Goal: Browse casually: Explore the website without a specific task or goal

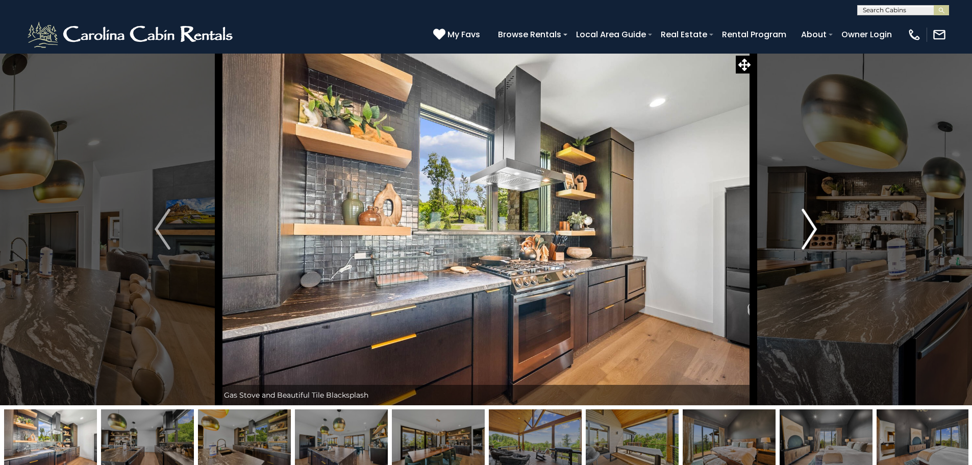
click at [815, 229] on img "Next" at bounding box center [808, 229] width 15 height 41
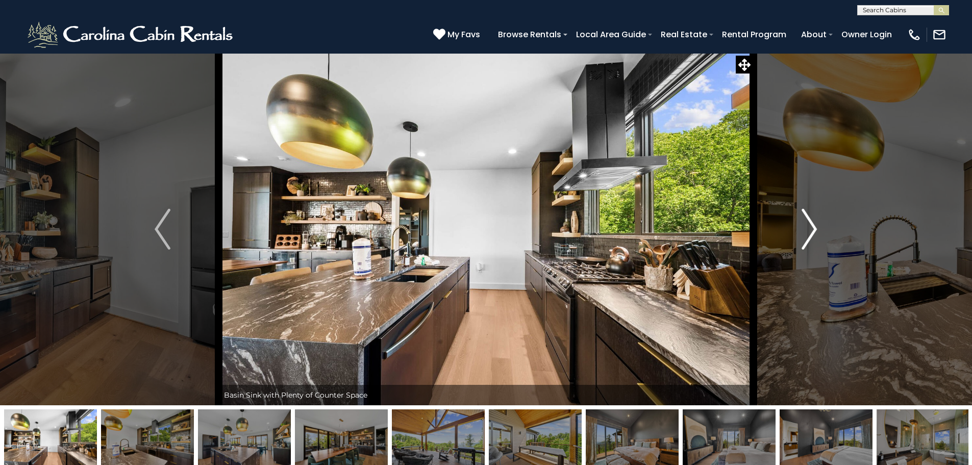
click at [812, 228] on img "Next" at bounding box center [808, 229] width 15 height 41
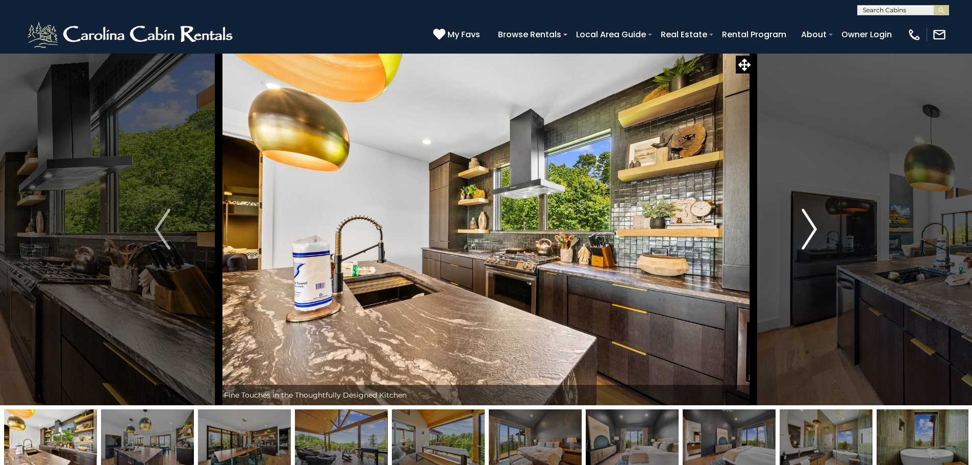
click at [812, 229] on img "Next" at bounding box center [808, 229] width 15 height 41
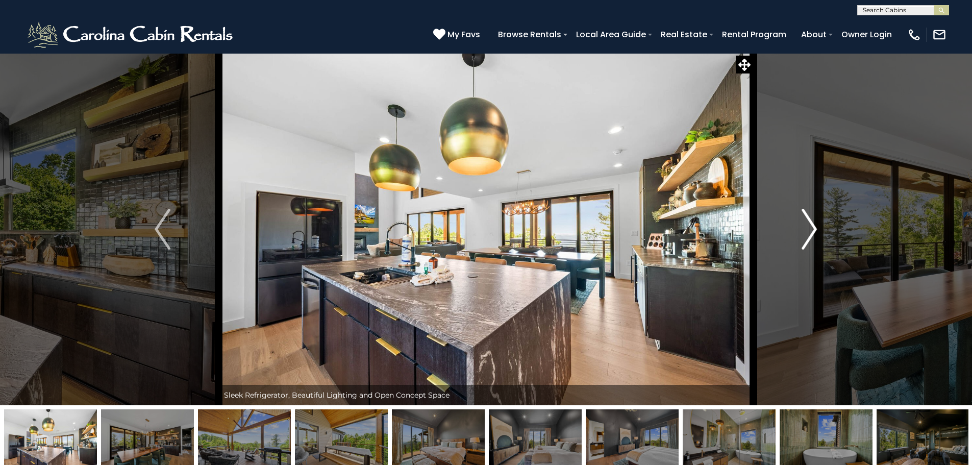
click at [812, 229] on img "Next" at bounding box center [808, 229] width 15 height 41
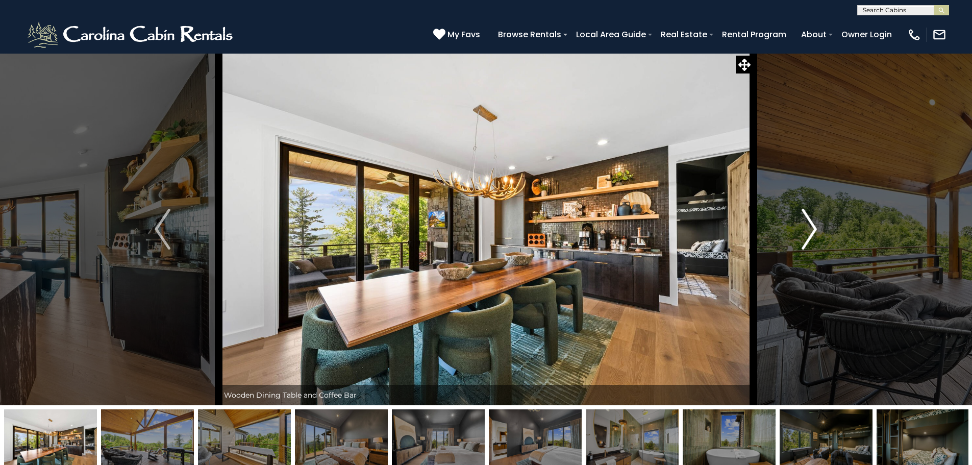
click at [812, 229] on img "Next" at bounding box center [808, 229] width 15 height 41
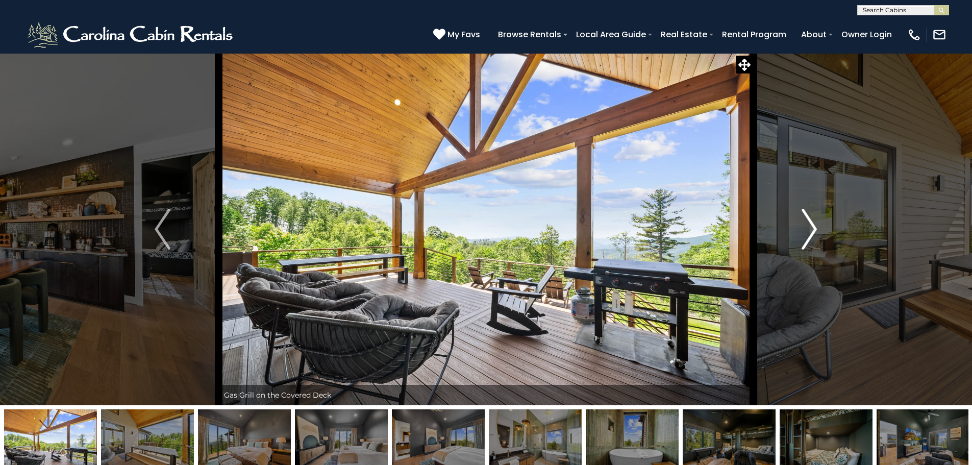
click at [812, 229] on img "Next" at bounding box center [808, 229] width 15 height 41
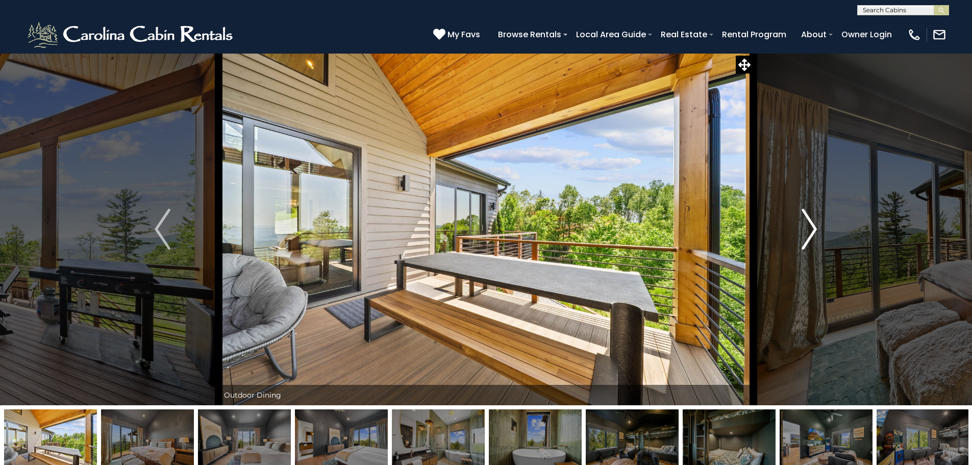
click at [812, 229] on img "Next" at bounding box center [808, 229] width 15 height 41
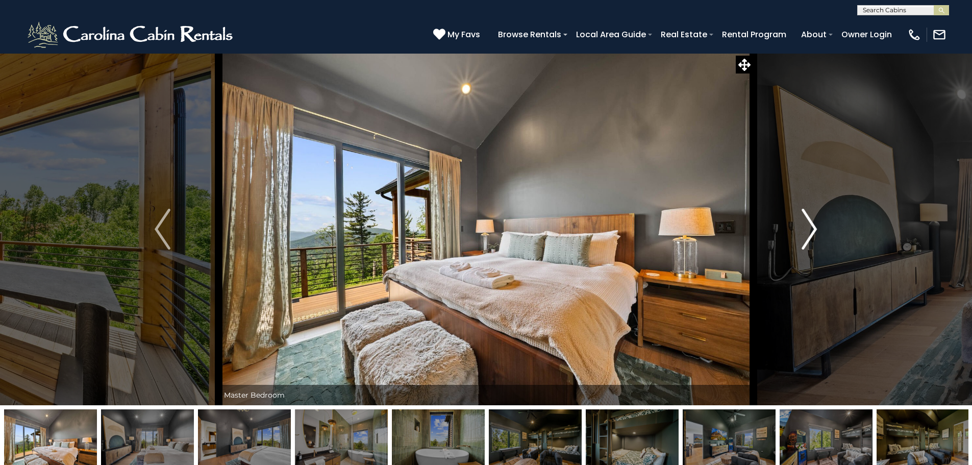
click at [812, 229] on img "Next" at bounding box center [808, 229] width 15 height 41
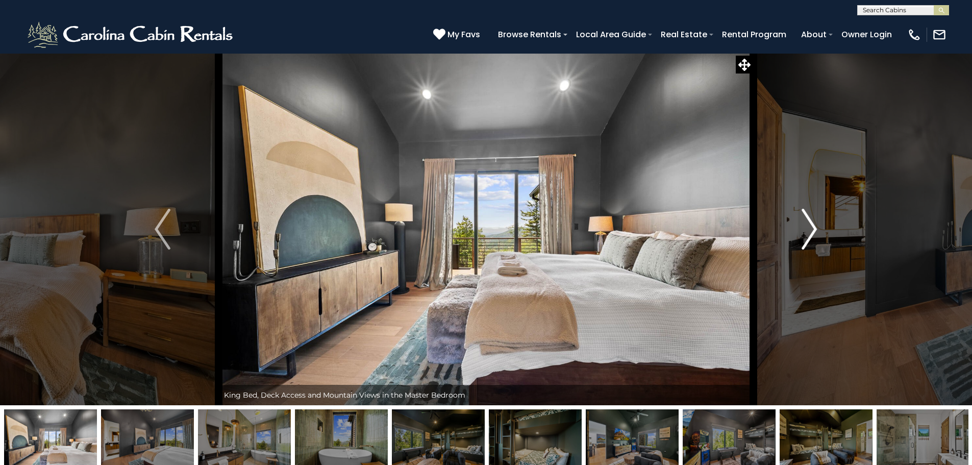
click at [812, 229] on img "Next" at bounding box center [808, 229] width 15 height 41
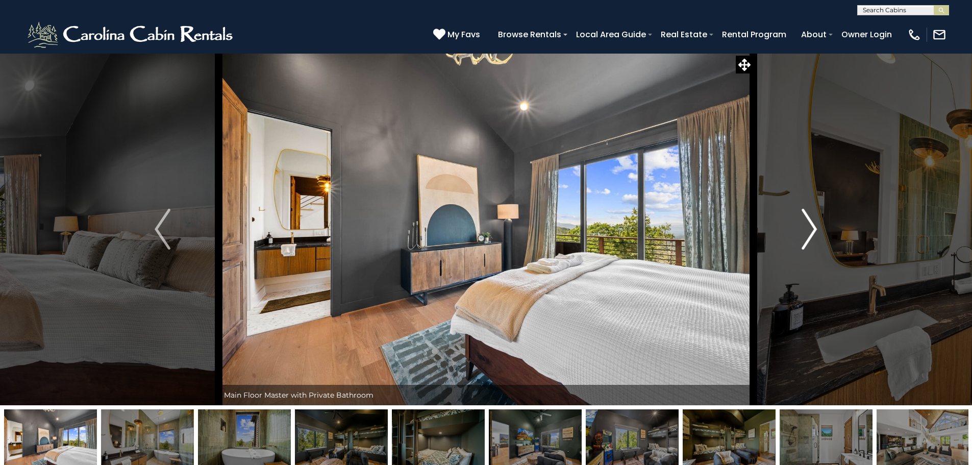
click at [812, 229] on img "Next" at bounding box center [808, 229] width 15 height 41
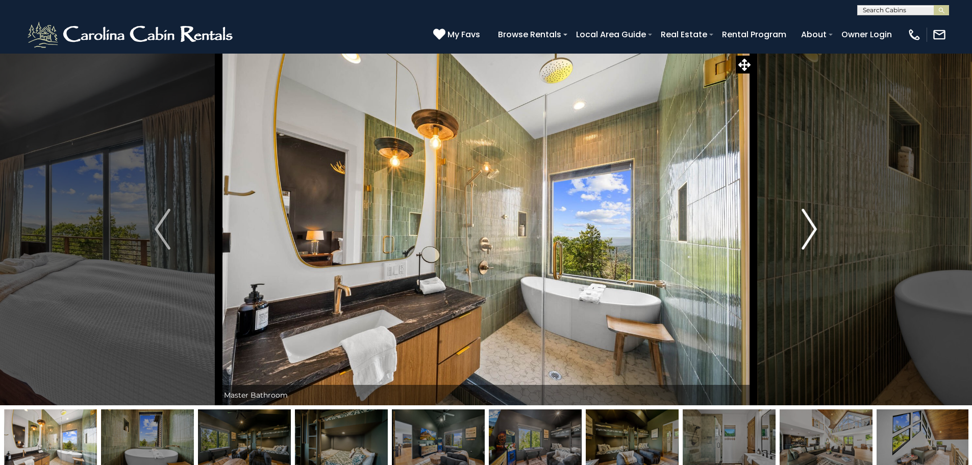
click at [812, 229] on img "Next" at bounding box center [808, 229] width 15 height 41
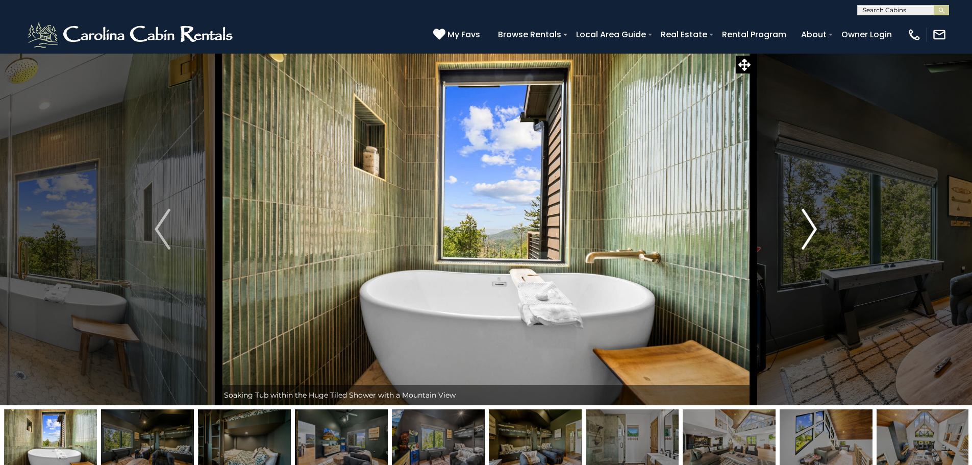
click at [812, 229] on img "Next" at bounding box center [808, 229] width 15 height 41
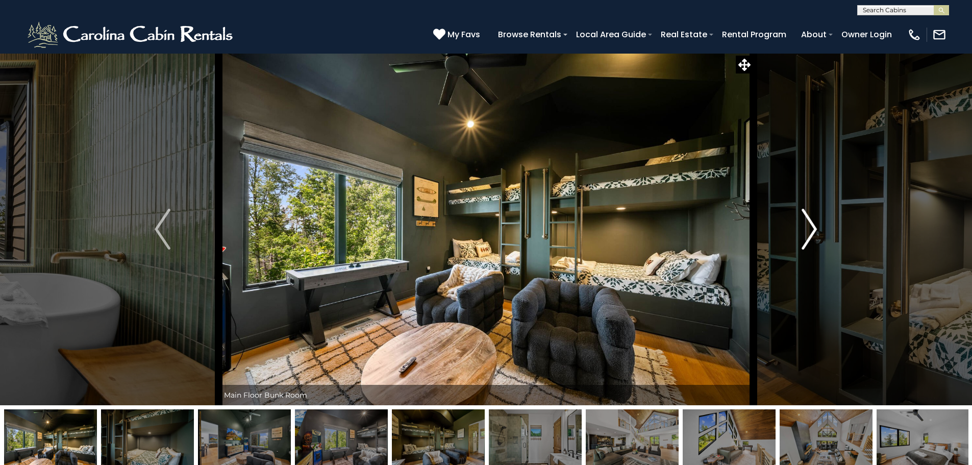
click at [812, 229] on img "Next" at bounding box center [808, 229] width 15 height 41
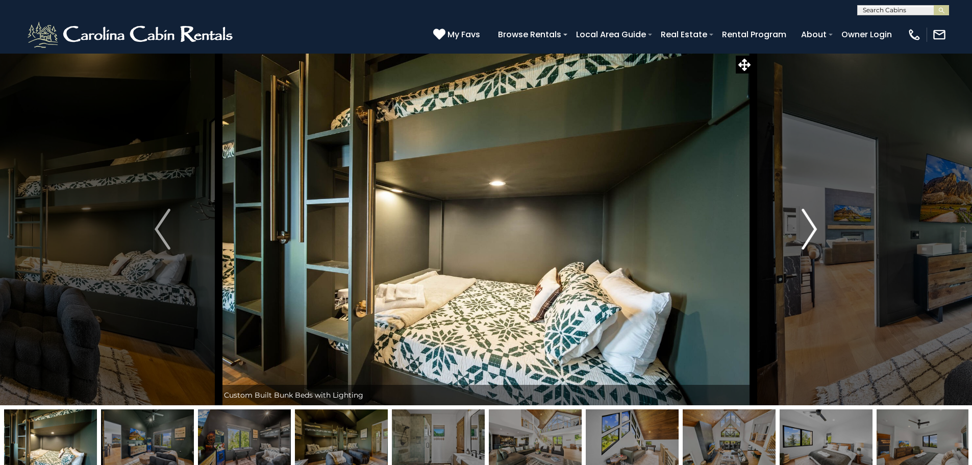
click at [812, 228] on img "Next" at bounding box center [808, 229] width 15 height 41
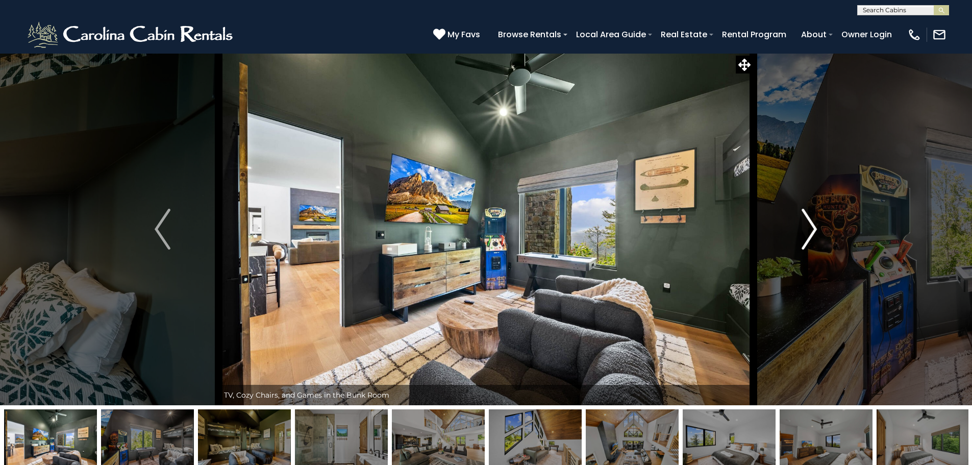
click at [812, 227] on img "Next" at bounding box center [808, 229] width 15 height 41
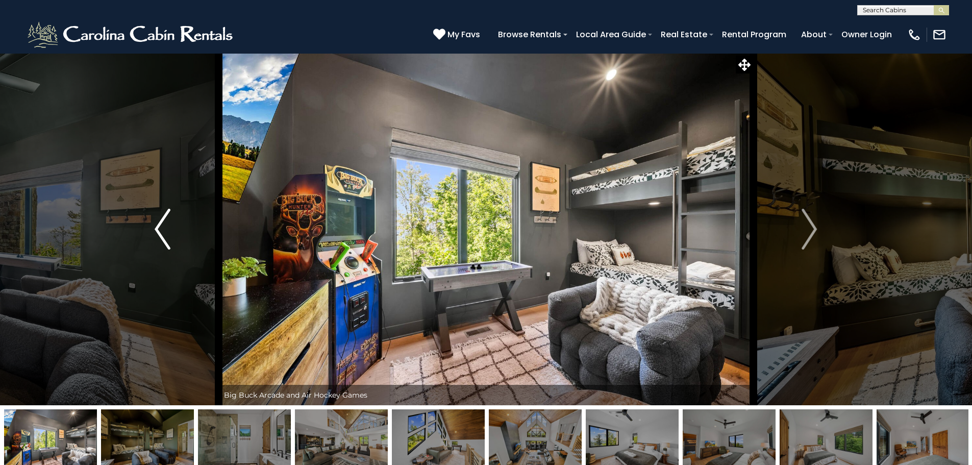
click at [157, 227] on img "Previous" at bounding box center [162, 229] width 15 height 41
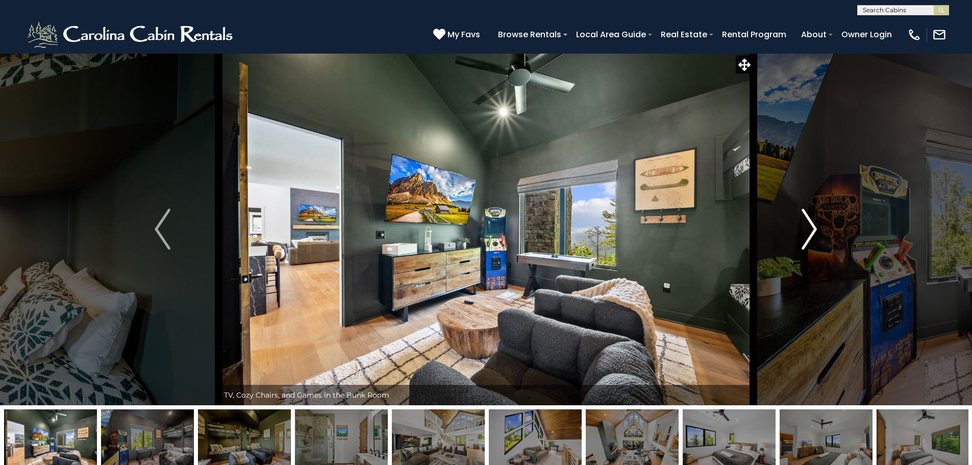
click at [807, 227] on img "Next" at bounding box center [808, 229] width 15 height 41
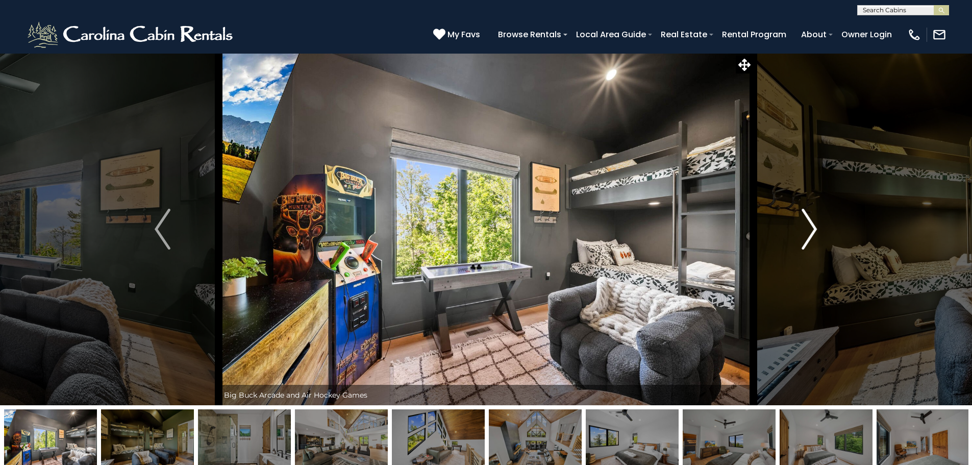
click at [807, 227] on img "Next" at bounding box center [808, 229] width 15 height 41
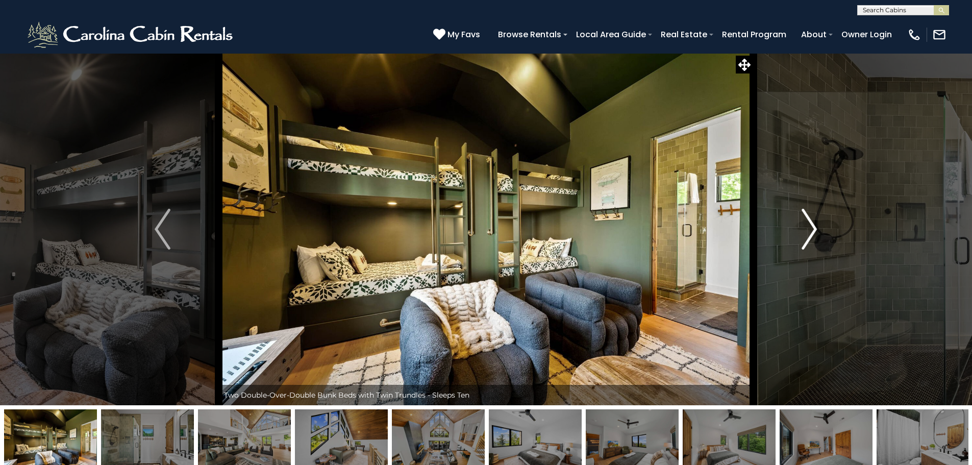
click at [806, 227] on img "Next" at bounding box center [808, 229] width 15 height 41
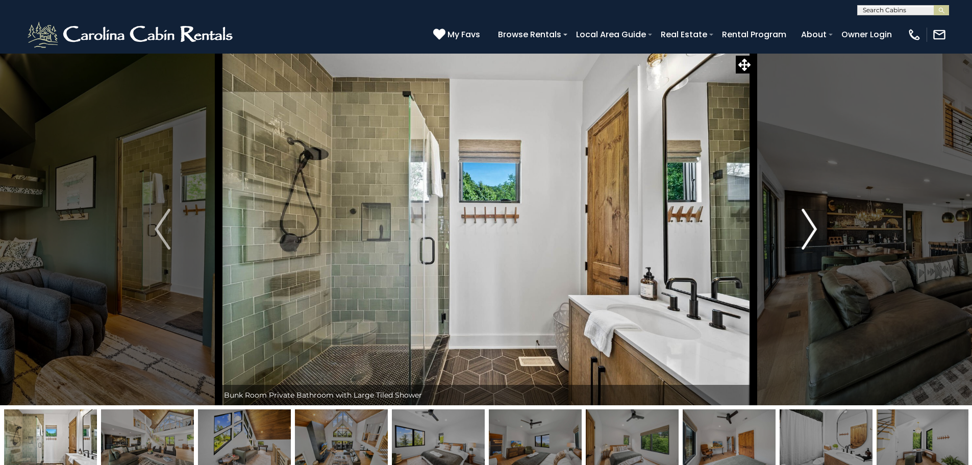
click at [806, 227] on img "Next" at bounding box center [808, 229] width 15 height 41
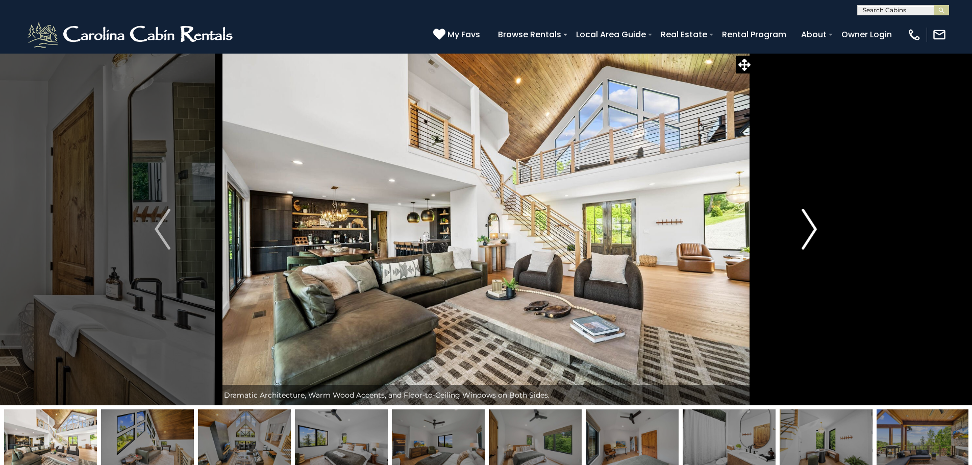
click at [803, 223] on img "Next" at bounding box center [808, 229] width 15 height 41
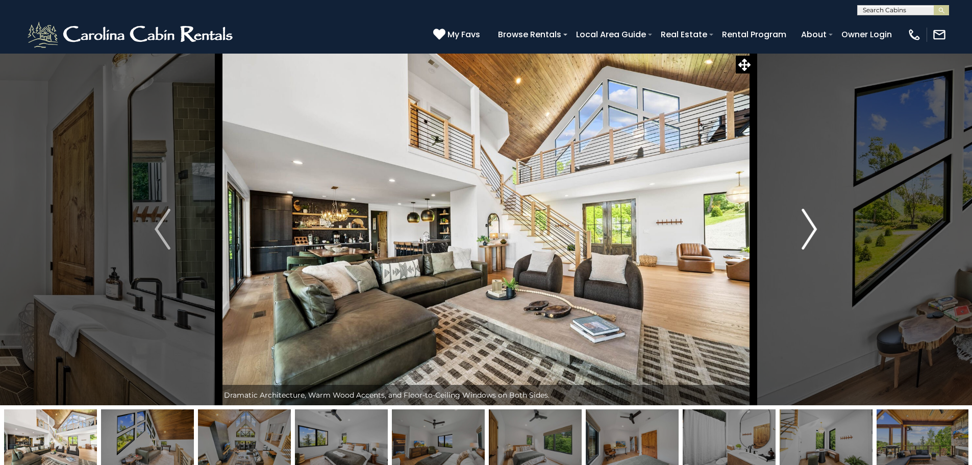
click at [803, 223] on img "Next" at bounding box center [808, 229] width 15 height 41
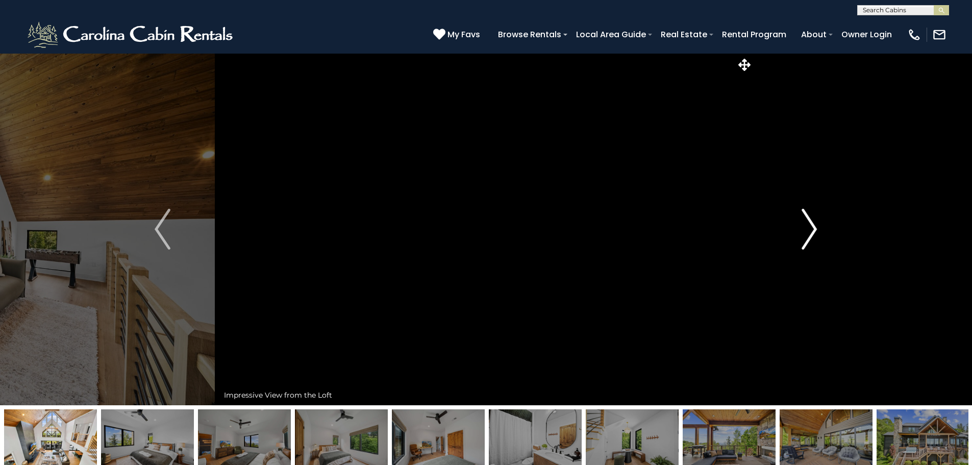
click at [802, 223] on img "Next" at bounding box center [808, 229] width 15 height 41
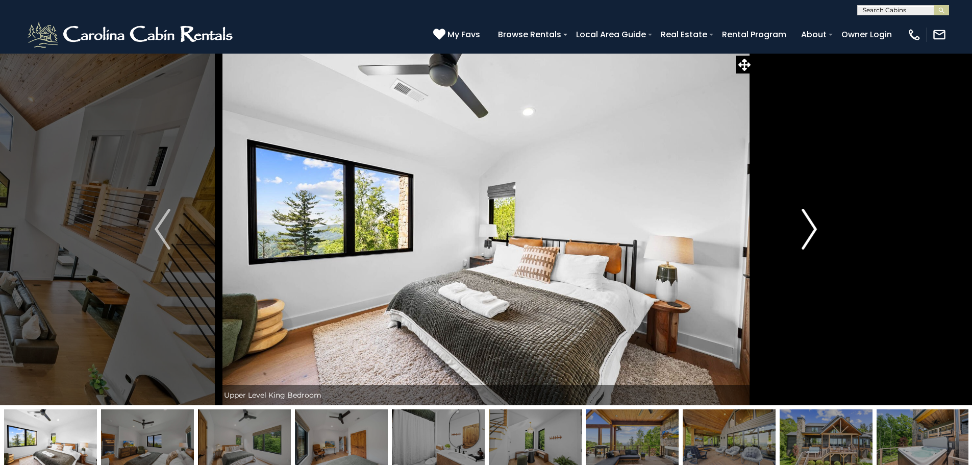
click at [802, 223] on img "Next" at bounding box center [808, 229] width 15 height 41
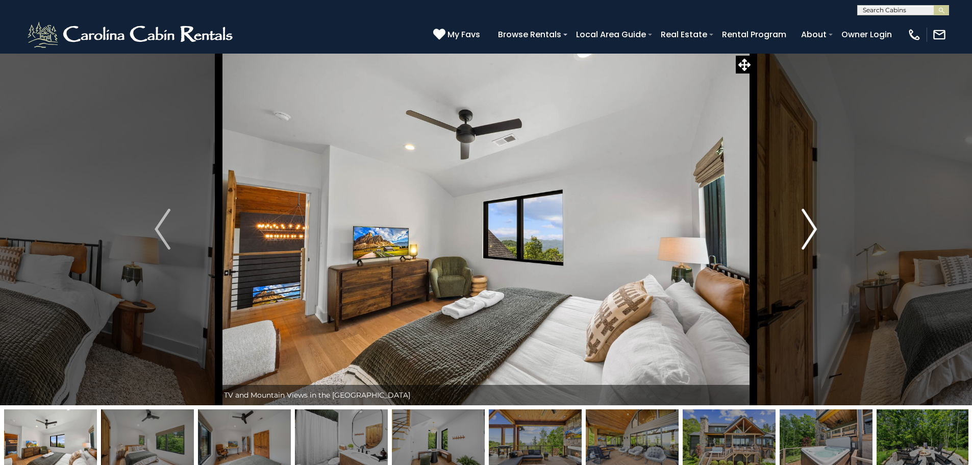
click at [802, 223] on img "Next" at bounding box center [808, 229] width 15 height 41
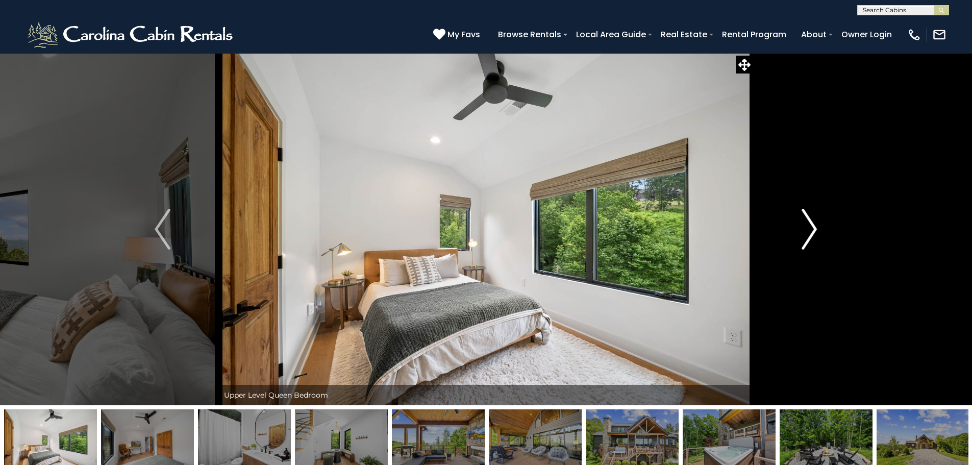
click at [802, 223] on img "Next" at bounding box center [808, 229] width 15 height 41
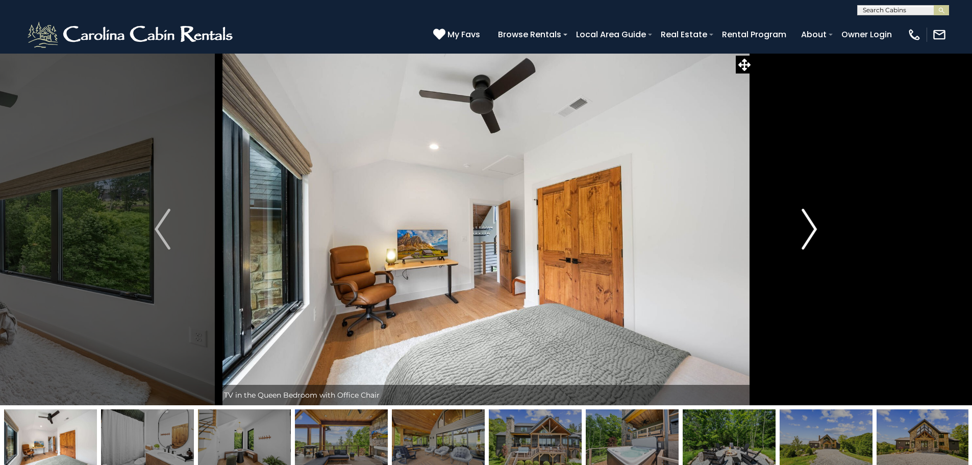
click at [802, 223] on img "Next" at bounding box center [808, 229] width 15 height 41
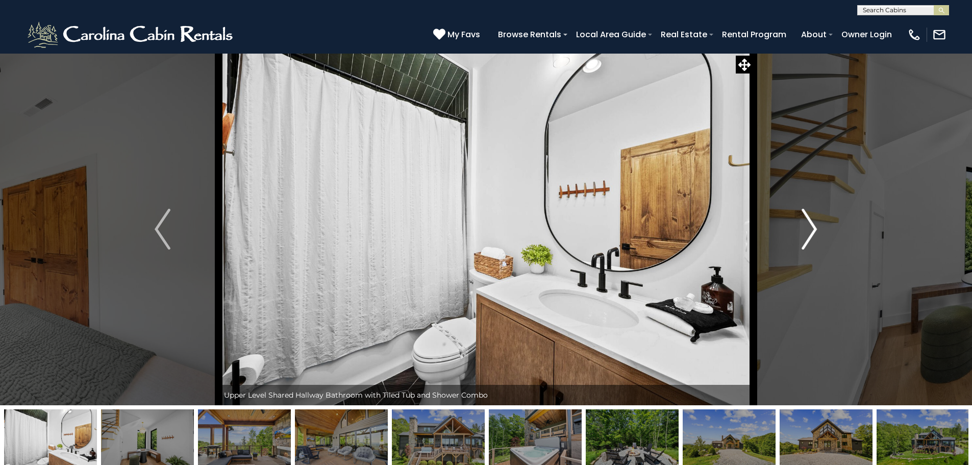
click at [802, 223] on img "Next" at bounding box center [808, 229] width 15 height 41
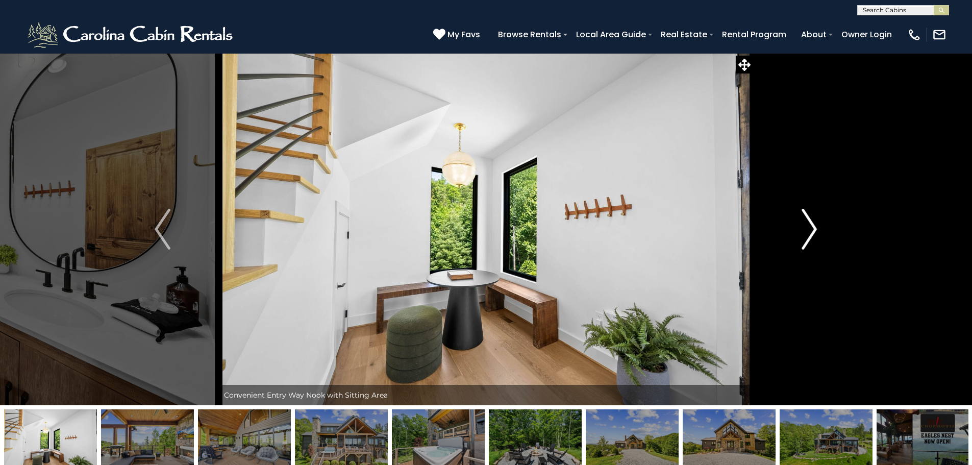
click at [802, 223] on img "Next" at bounding box center [808, 229] width 15 height 41
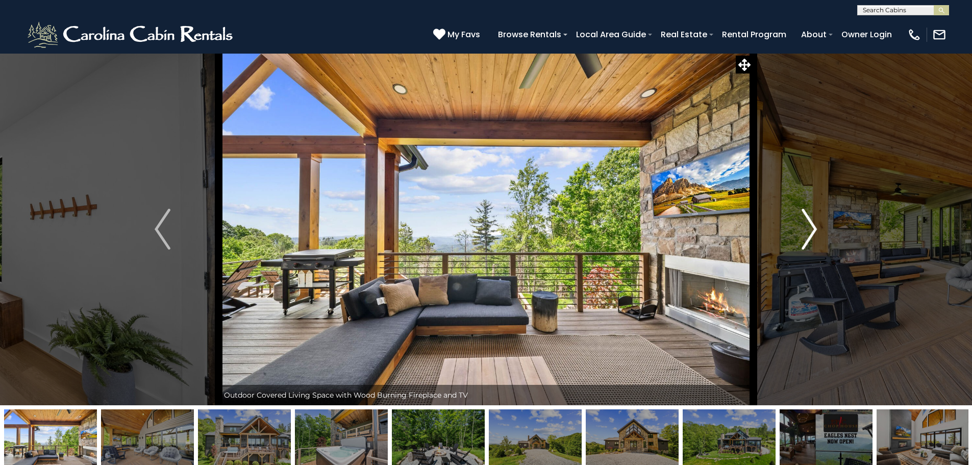
click at [802, 223] on img "Next" at bounding box center [808, 229] width 15 height 41
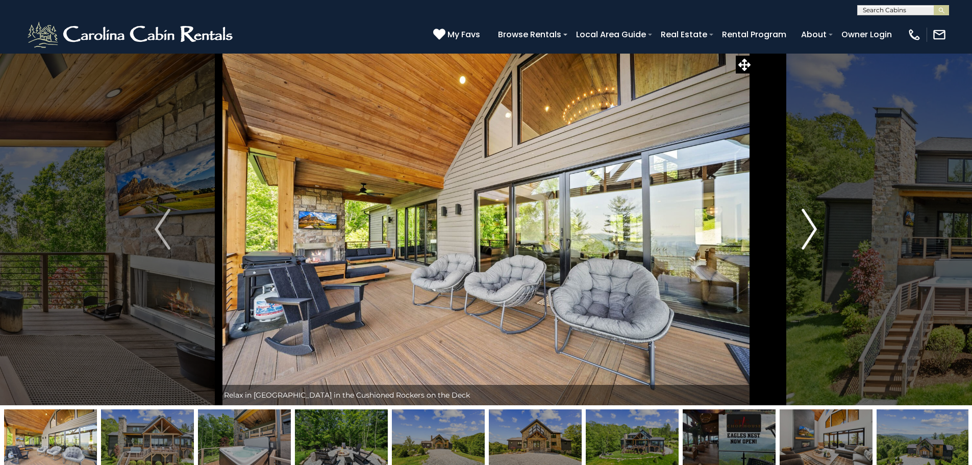
click at [804, 224] on img "Next" at bounding box center [808, 229] width 15 height 41
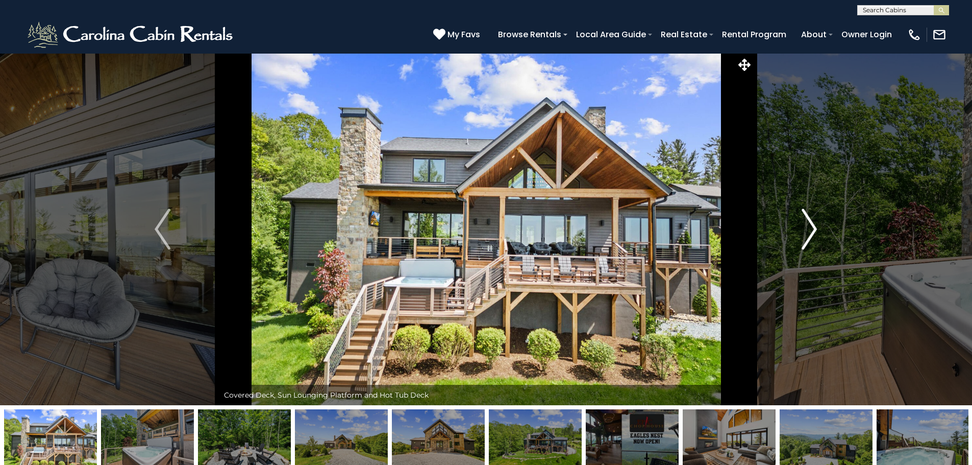
click at [804, 224] on img "Next" at bounding box center [808, 229] width 15 height 41
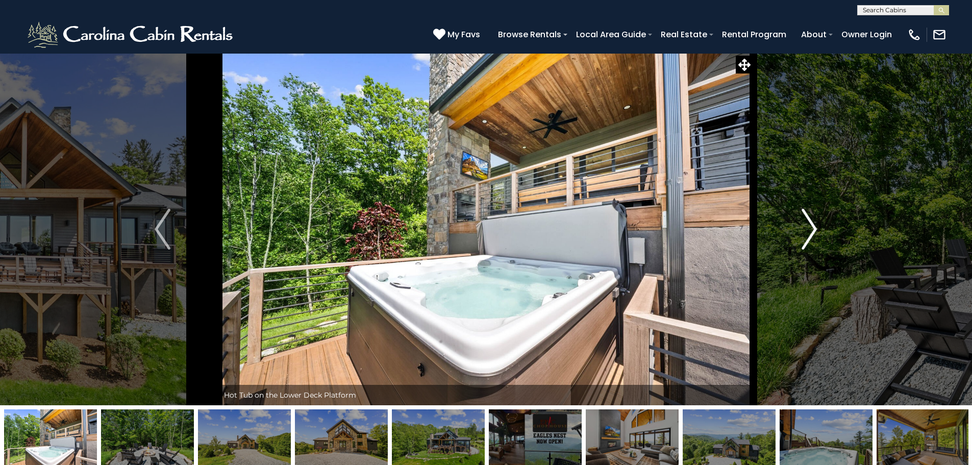
click at [804, 224] on img "Next" at bounding box center [808, 229] width 15 height 41
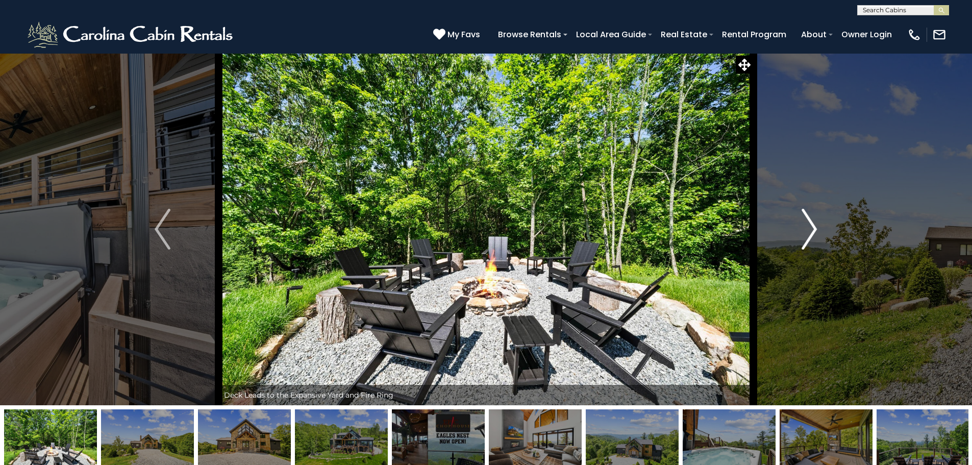
click at [804, 224] on img "Next" at bounding box center [808, 229] width 15 height 41
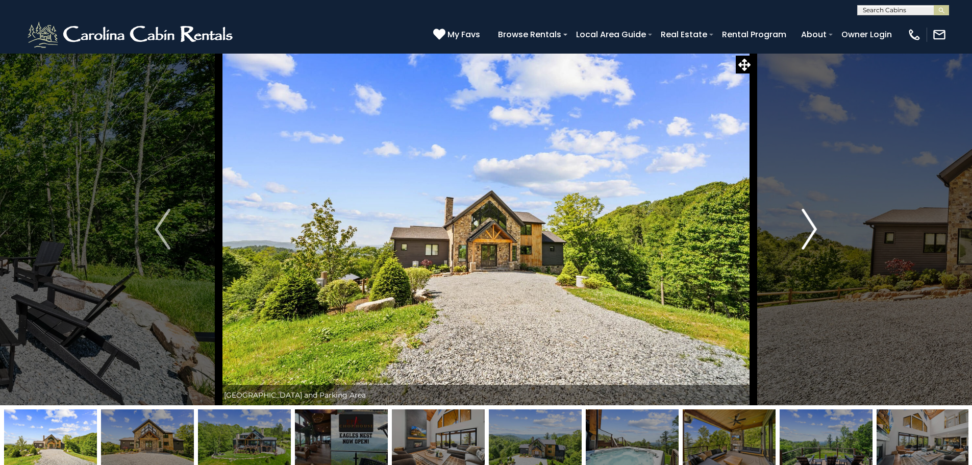
click at [804, 223] on img "Next" at bounding box center [808, 229] width 15 height 41
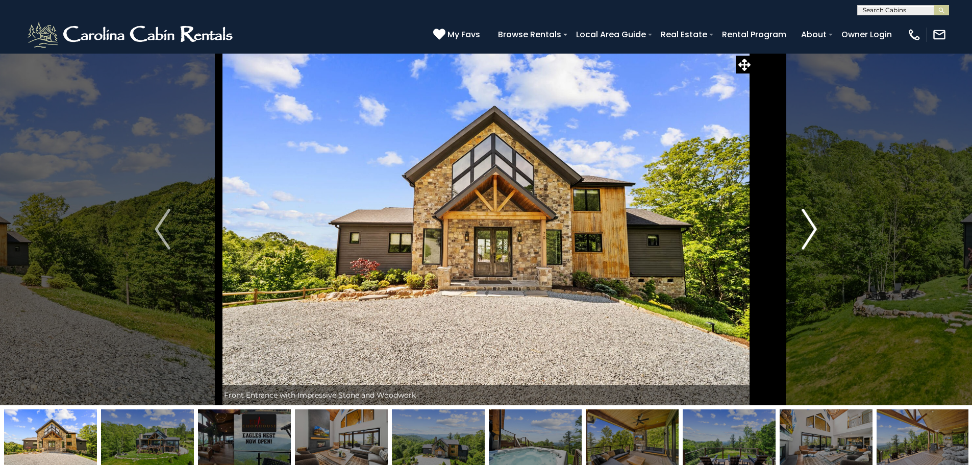
click at [804, 223] on img "Next" at bounding box center [808, 229] width 15 height 41
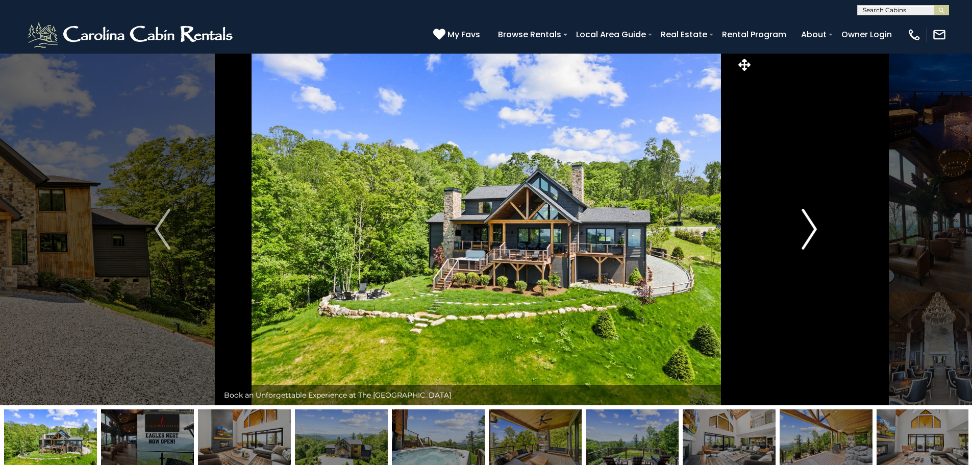
click at [804, 221] on img "Next" at bounding box center [808, 229] width 15 height 41
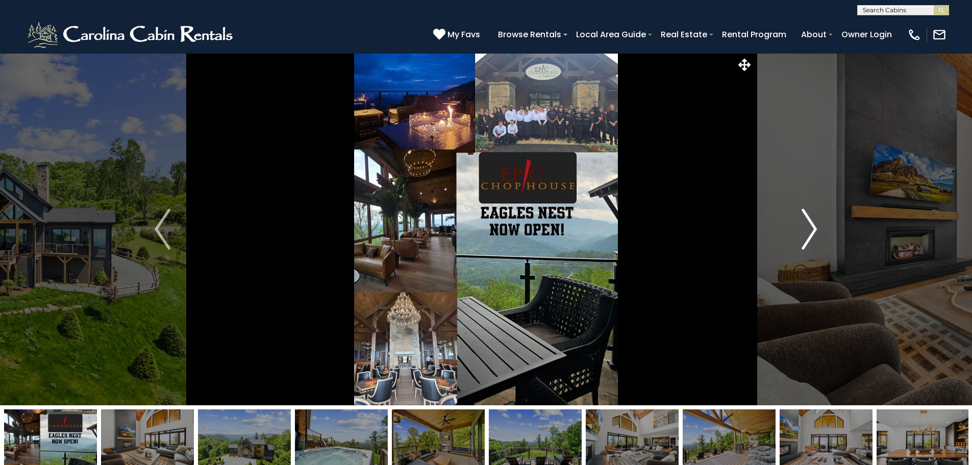
click at [804, 221] on img "Next" at bounding box center [808, 229] width 15 height 41
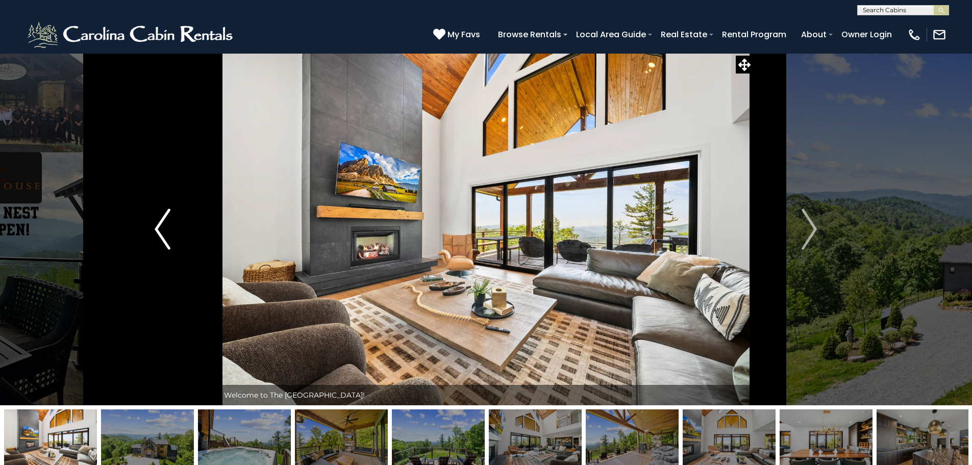
click at [146, 220] on button "Previous" at bounding box center [162, 229] width 112 height 352
